Goal: Find specific page/section: Find specific page/section

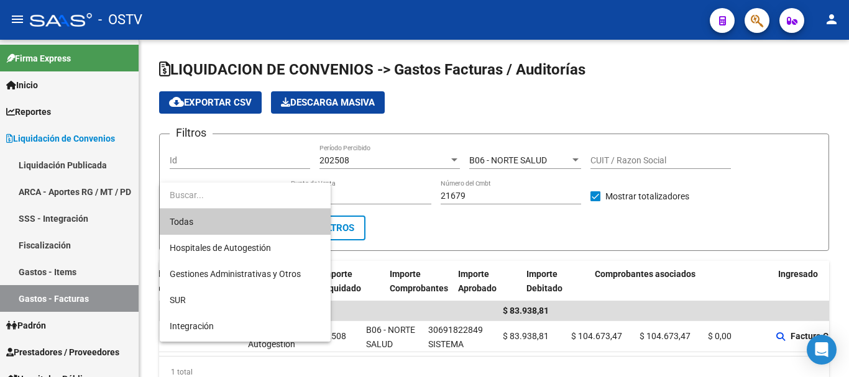
scroll to position [0, 181]
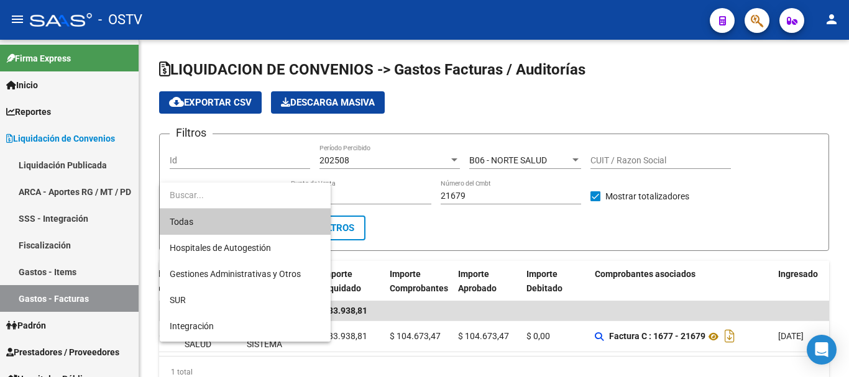
click at [436, 252] on div at bounding box center [424, 188] width 849 height 377
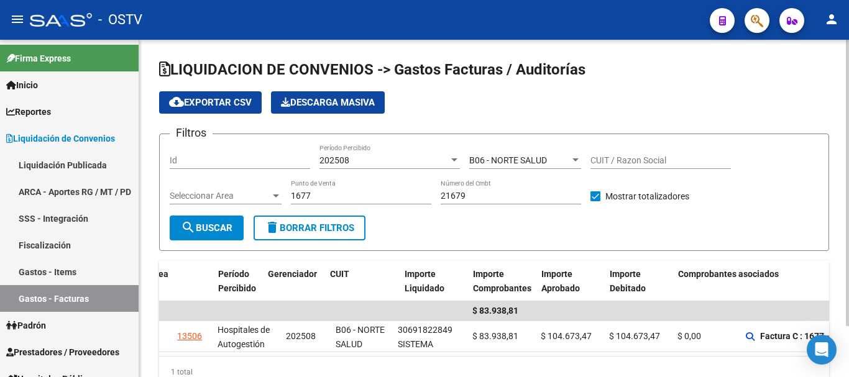
scroll to position [0, 0]
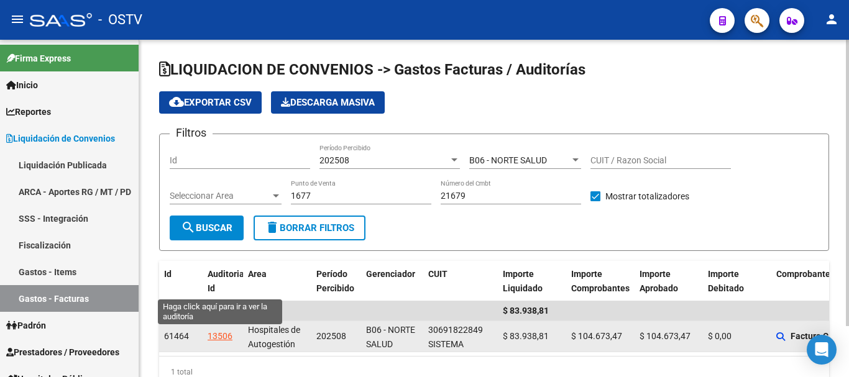
click at [218, 336] on div "13506" at bounding box center [220, 336] width 25 height 14
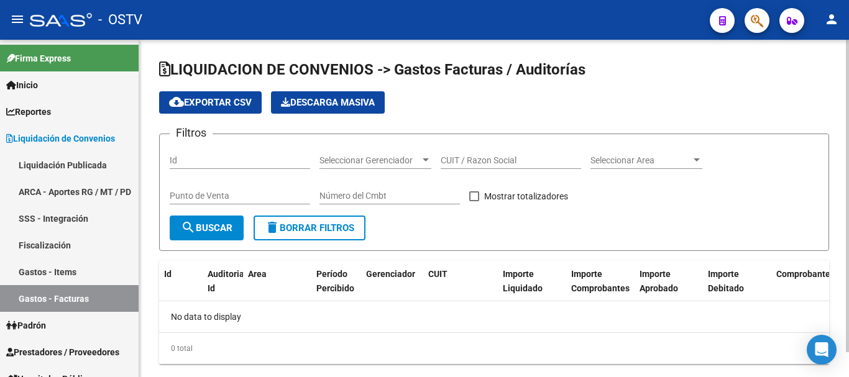
checkbox input "true"
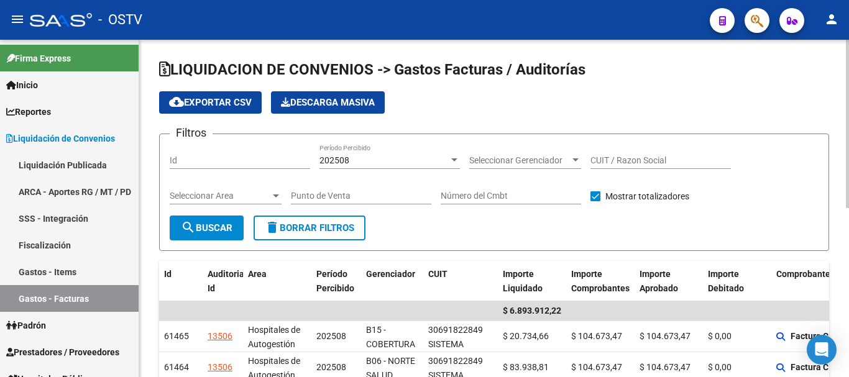
click at [508, 159] on span "Seleccionar Gerenciador" at bounding box center [519, 160] width 101 height 11
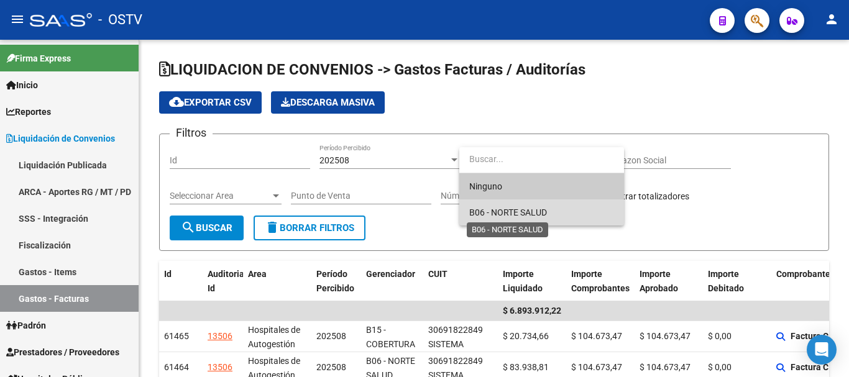
click at [491, 208] on span "B06 - NORTE SALUD" at bounding box center [508, 213] width 78 height 10
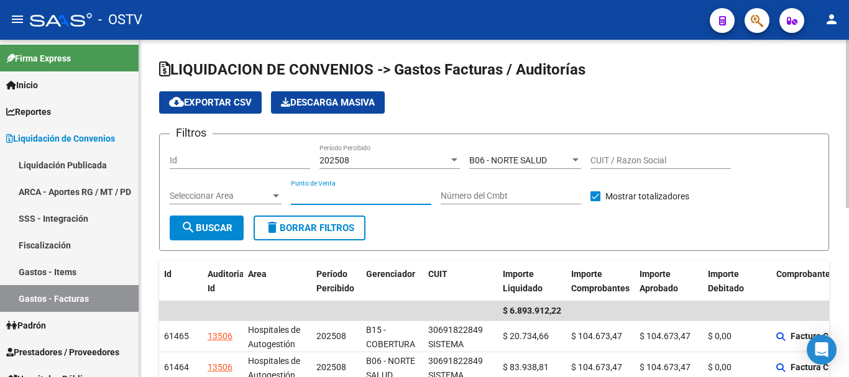
click at [397, 193] on input "Punto de Venta" at bounding box center [361, 196] width 140 height 11
